Goal: Task Accomplishment & Management: Use online tool/utility

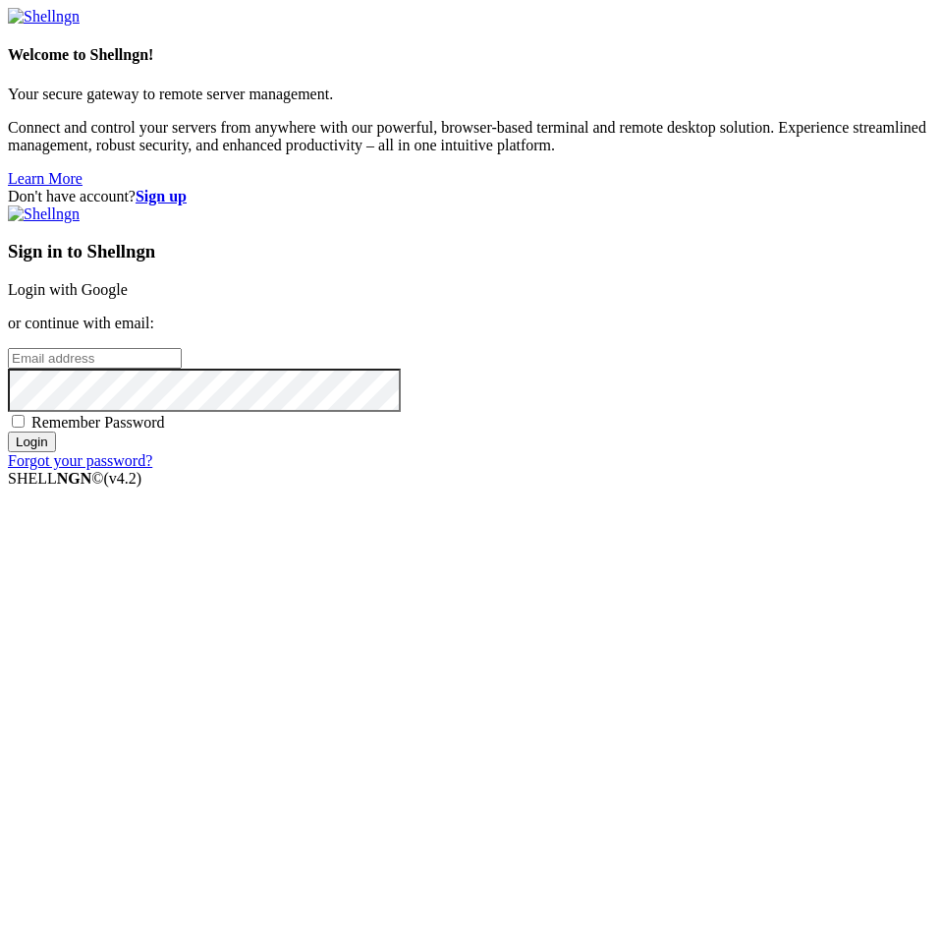
click at [128, 298] on link "Login with Google" at bounding box center [68, 289] width 120 height 17
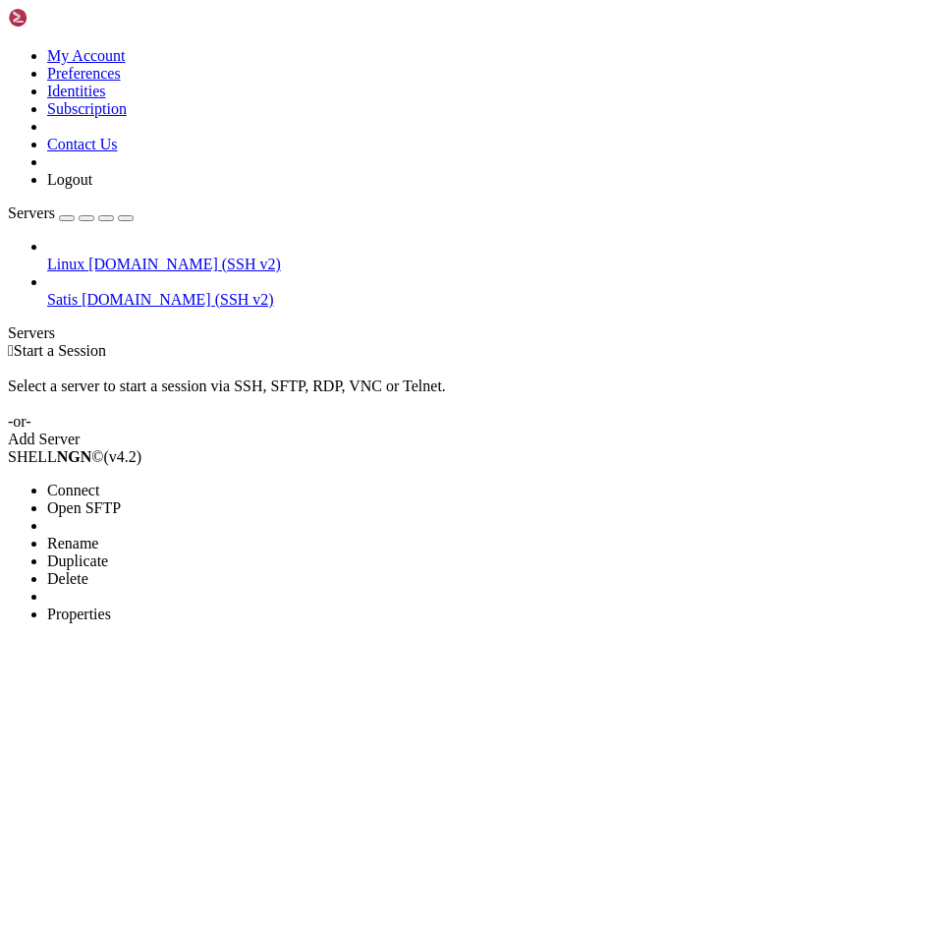
click at [199, 499] on li "Open SFTP" at bounding box center [136, 508] width 179 height 18
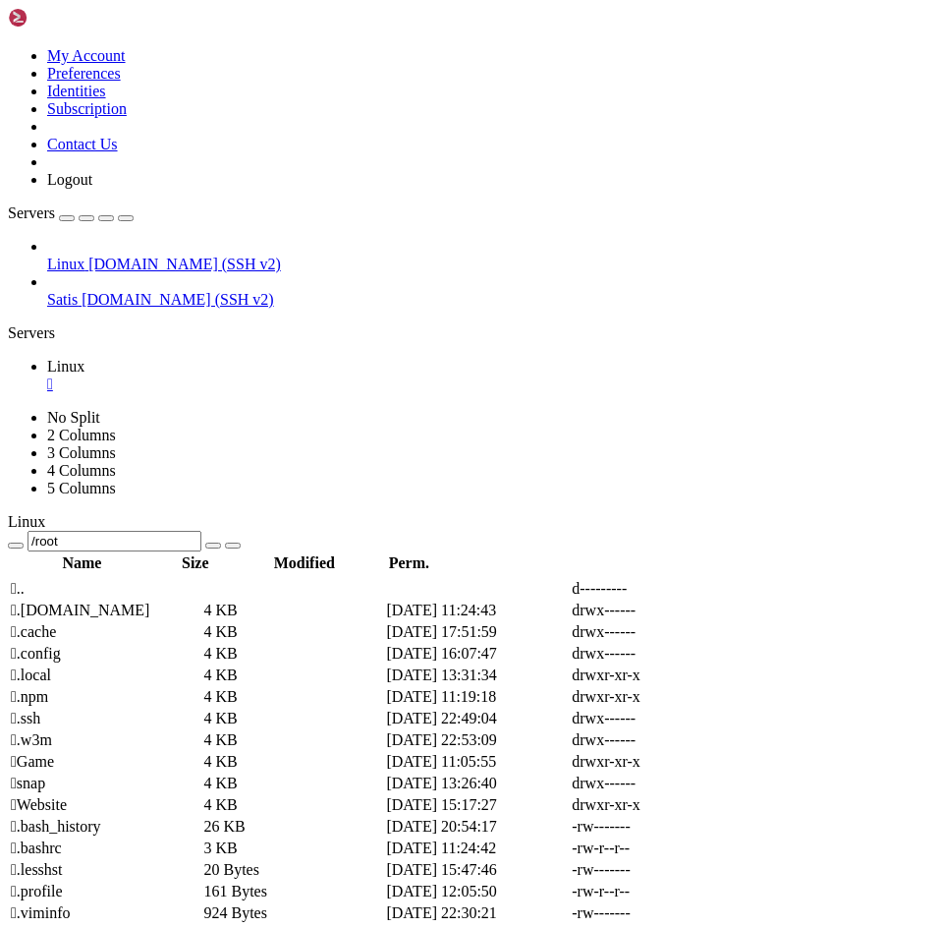
drag, startPoint x: 351, startPoint y: 71, endPoint x: 306, endPoint y: 74, distance: 45.3
click at [201, 531] on input "/root" at bounding box center [115, 541] width 174 height 21
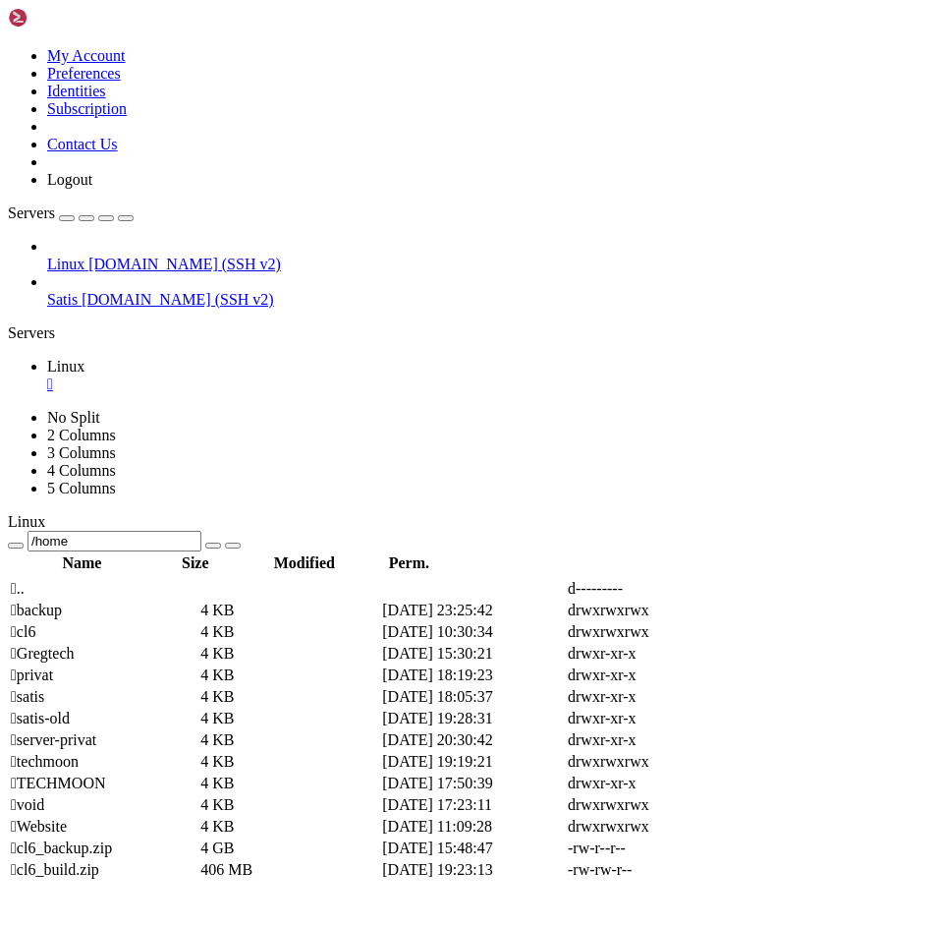
drag, startPoint x: 95, startPoint y: 521, endPoint x: 243, endPoint y: 498, distance: 149.1
click at [98, 309] on div "Linux [DOMAIN_NAME] (SSH v2) Satis [DOMAIN_NAME] (SSH v2)" at bounding box center [471, 273] width 926 height 71
click at [96, 731] on span " server-privat" at bounding box center [54, 739] width 86 height 17
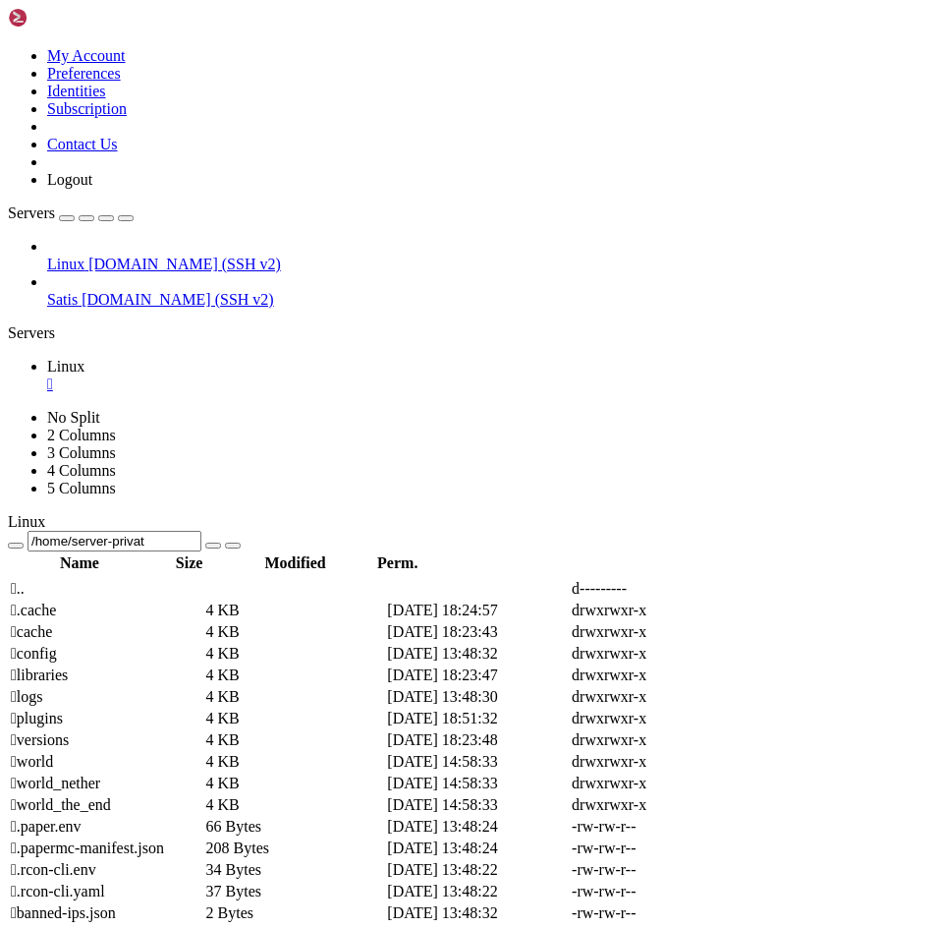
click at [63, 710] on span " plugins" at bounding box center [37, 718] width 52 height 17
type input "/home/server-privat/plugins"
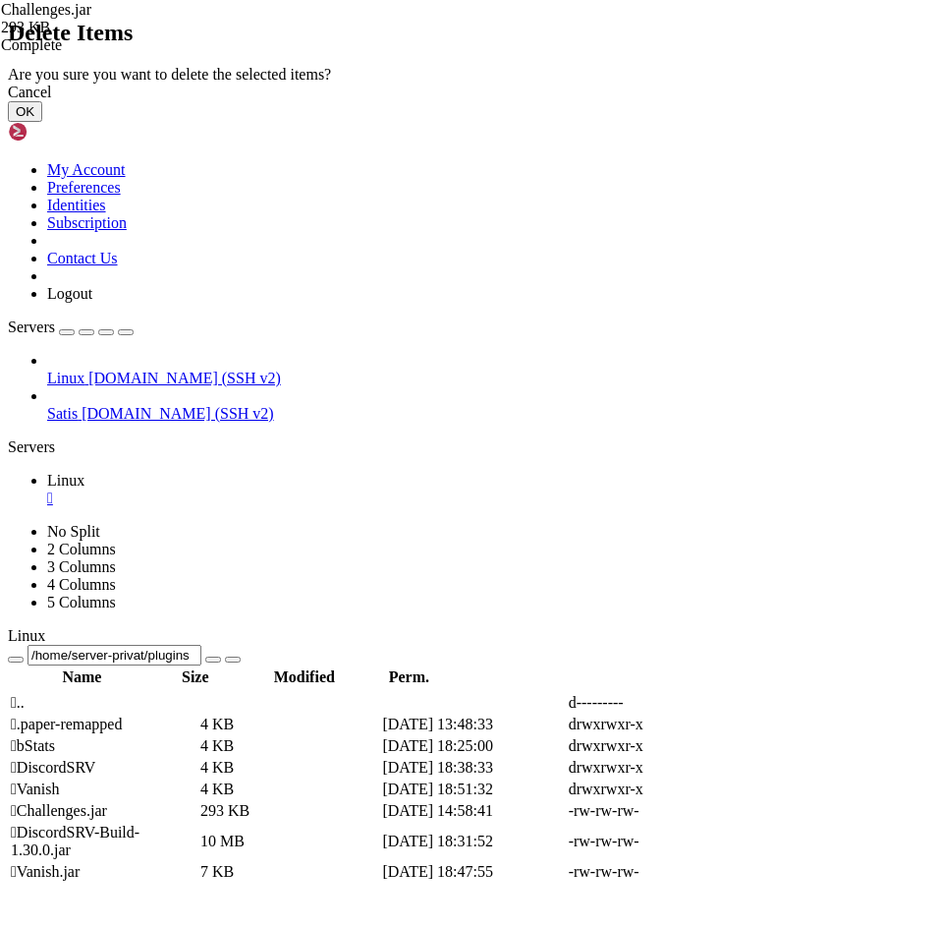
click at [705, 122] on div "Cancel OK" at bounding box center [471, 103] width 926 height 38
click at [42, 122] on button "OK" at bounding box center [25, 111] width 34 height 21
